Goal: Communication & Community: Answer question/provide support

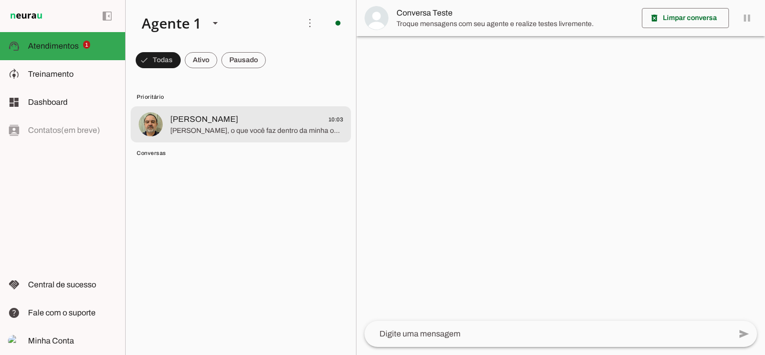
click at [257, 124] on span "[PERSON_NAME] 10:03" at bounding box center [256, 119] width 173 height 13
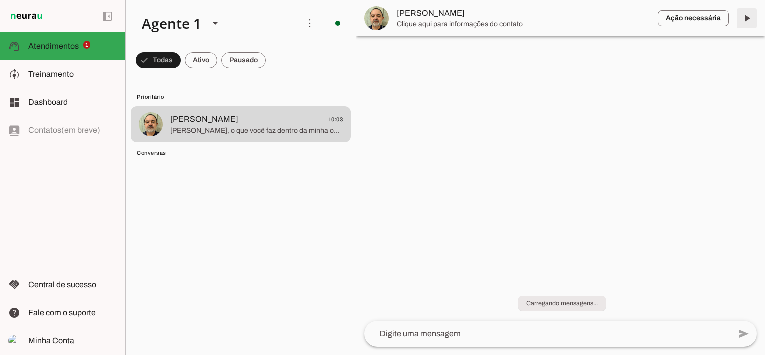
click at [747, 15] on span at bounding box center [747, 18] width 24 height 24
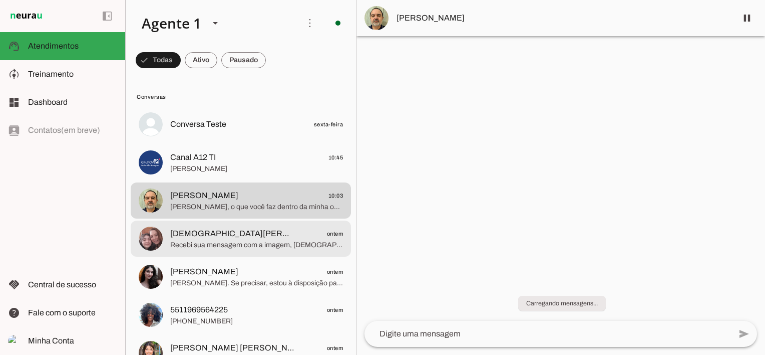
click at [225, 232] on span "[DEMOGRAPHIC_DATA][PERSON_NAME]" at bounding box center [232, 233] width 124 height 12
